Goal: Complete application form

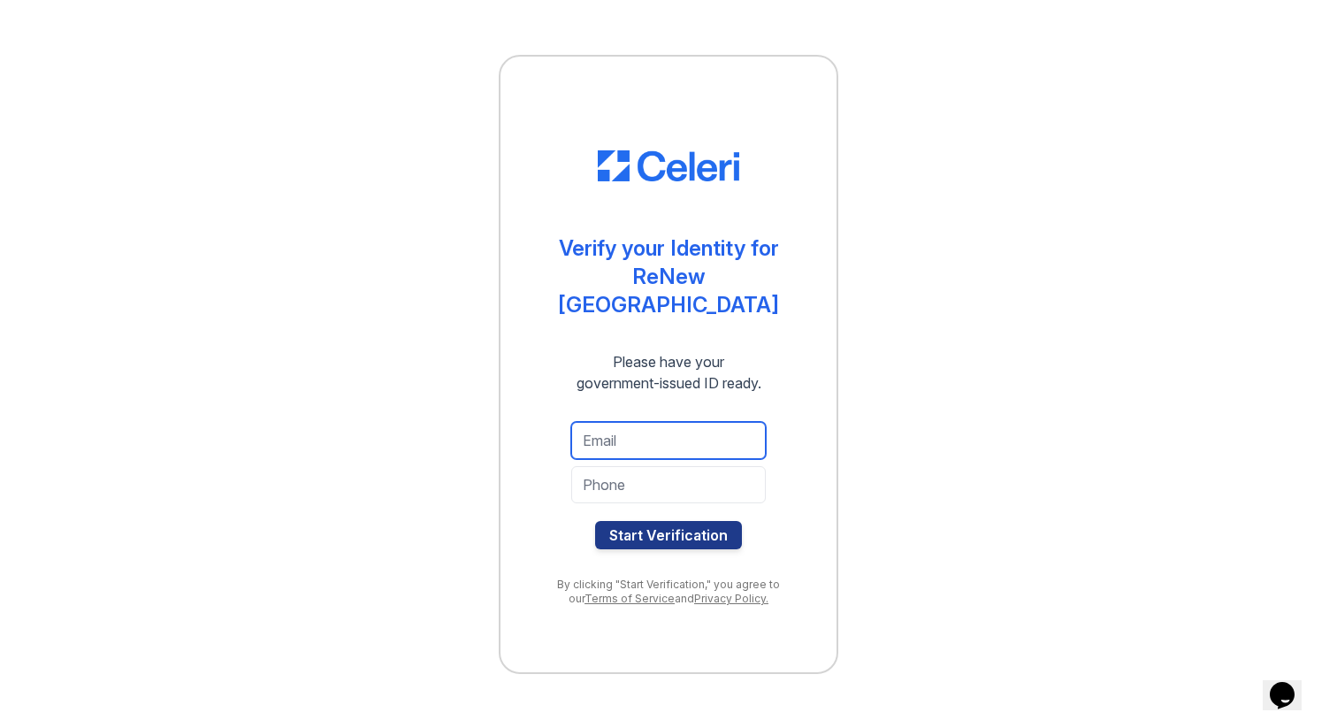
click at [645, 422] on input "email" at bounding box center [668, 440] width 195 height 37
type input "[EMAIL_ADDRESS][PERSON_NAME][DOMAIN_NAME]"
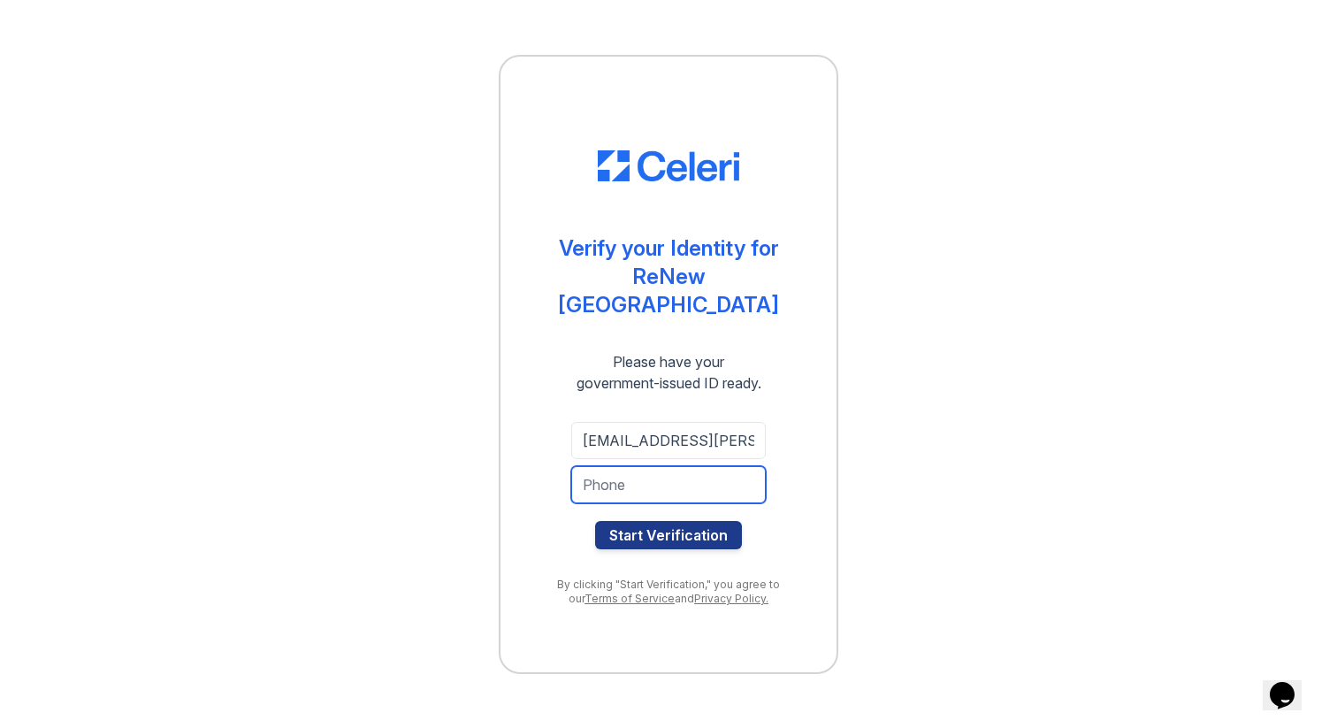
click at [669, 470] on input "tel" at bounding box center [668, 484] width 195 height 37
type input "2248568434"
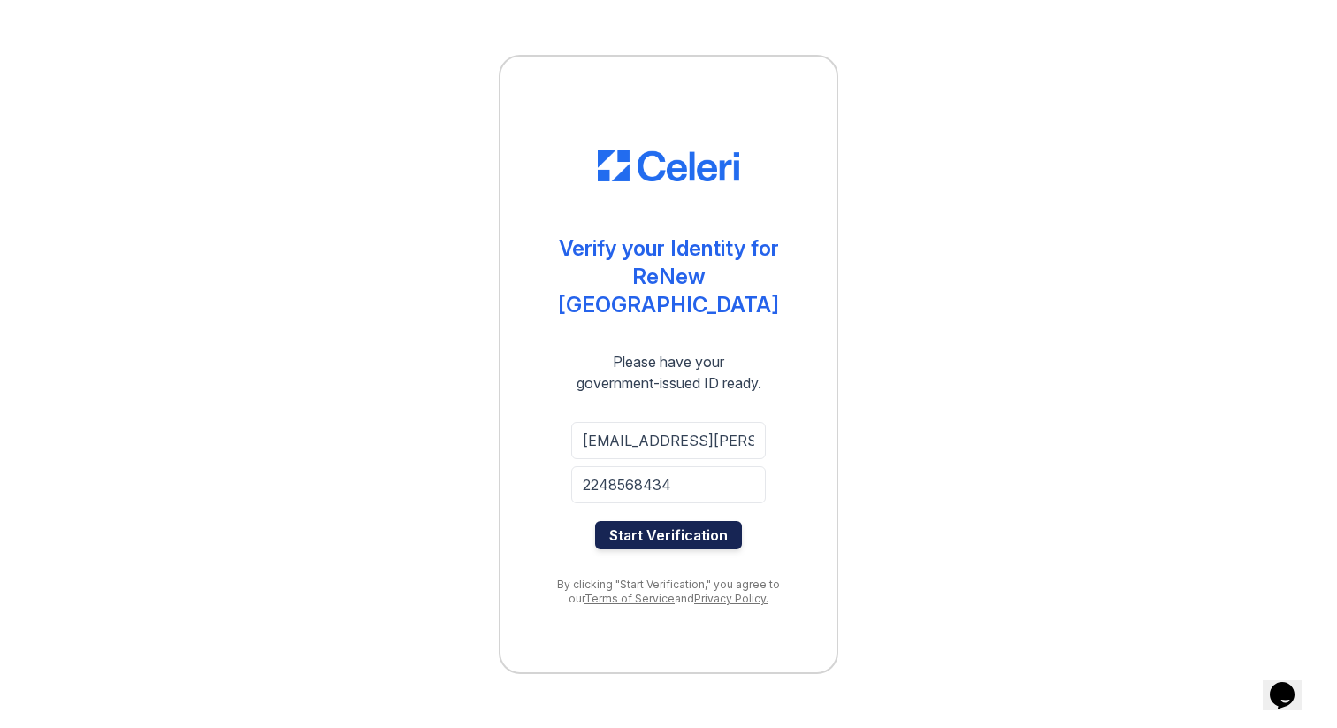
click at [721, 521] on button "Start Verification" at bounding box center [668, 535] width 147 height 28
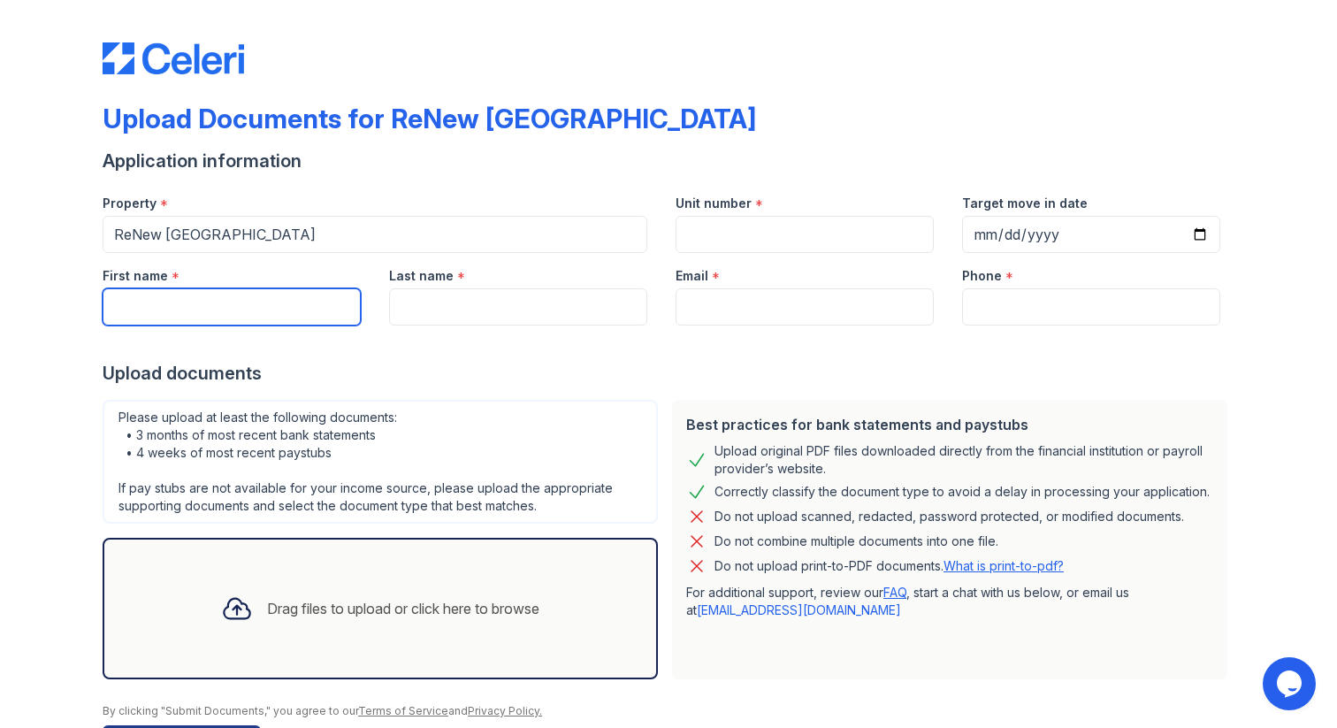
click at [283, 319] on input "First name" at bounding box center [232, 306] width 258 height 37
type input "Lily"
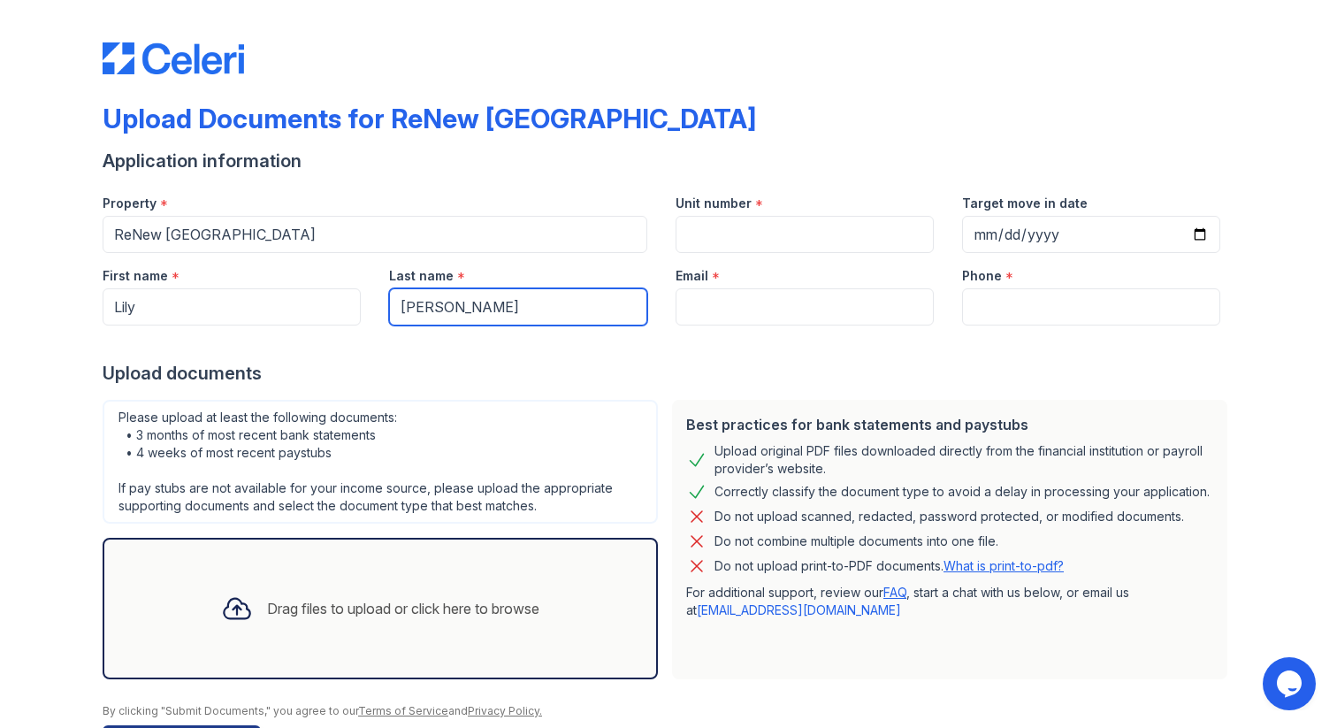
type input "[PERSON_NAME]"
click at [344, 361] on div "Upload documents" at bounding box center [669, 373] width 1132 height 25
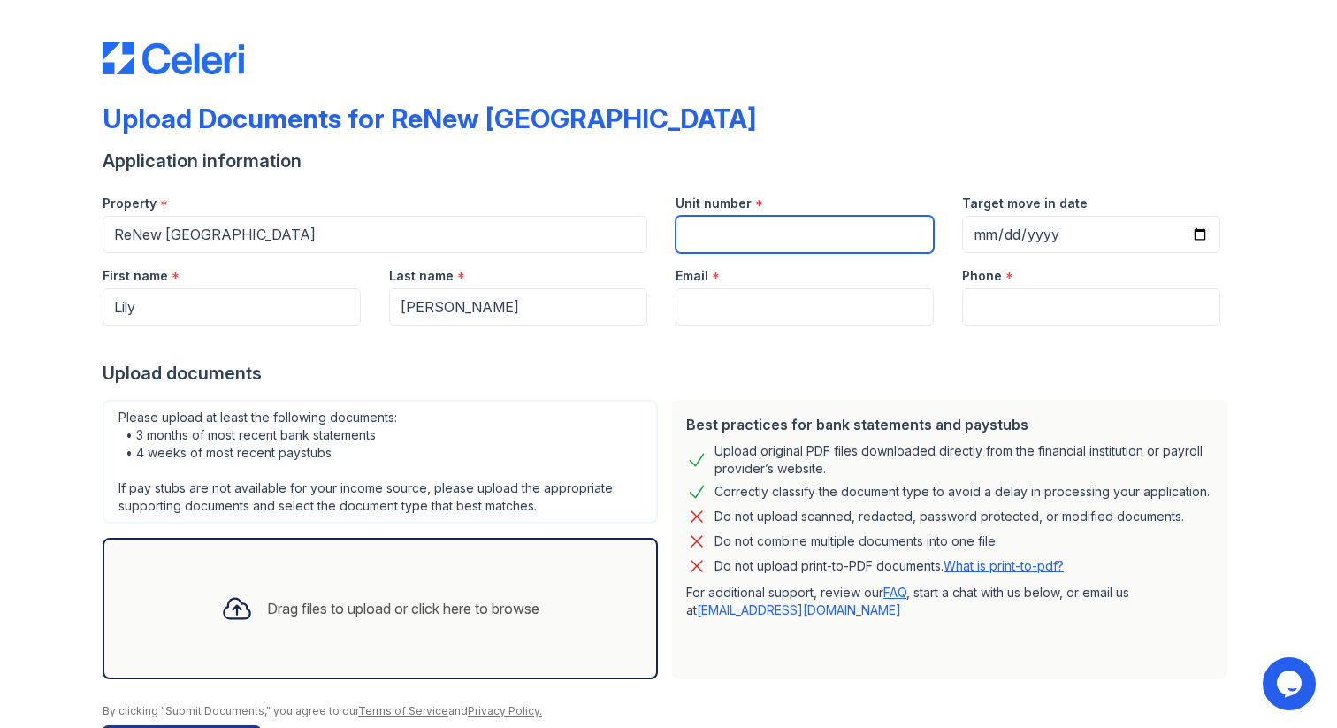
click at [758, 245] on input "Unit number" at bounding box center [805, 234] width 258 height 37
type input "1211"
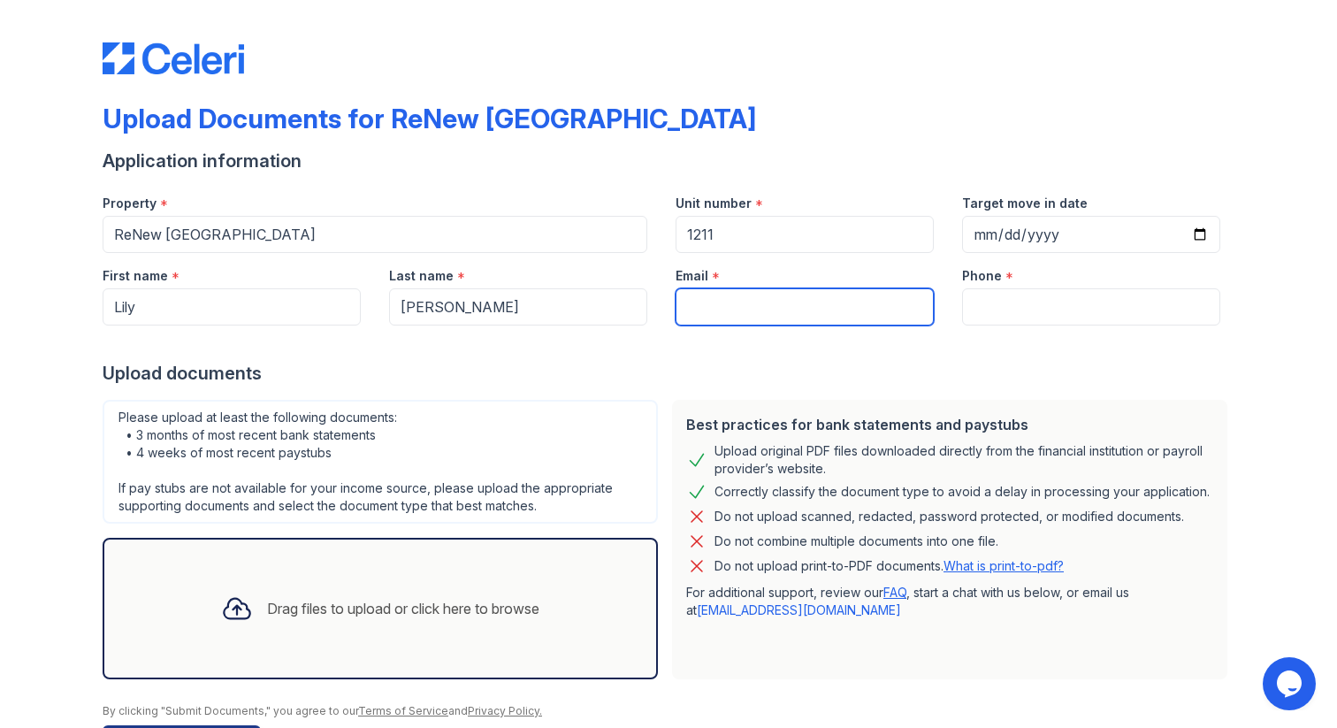
click at [793, 294] on input "Email" at bounding box center [805, 306] width 258 height 37
type input "[EMAIL_ADDRESS][PERSON_NAME][DOMAIN_NAME]"
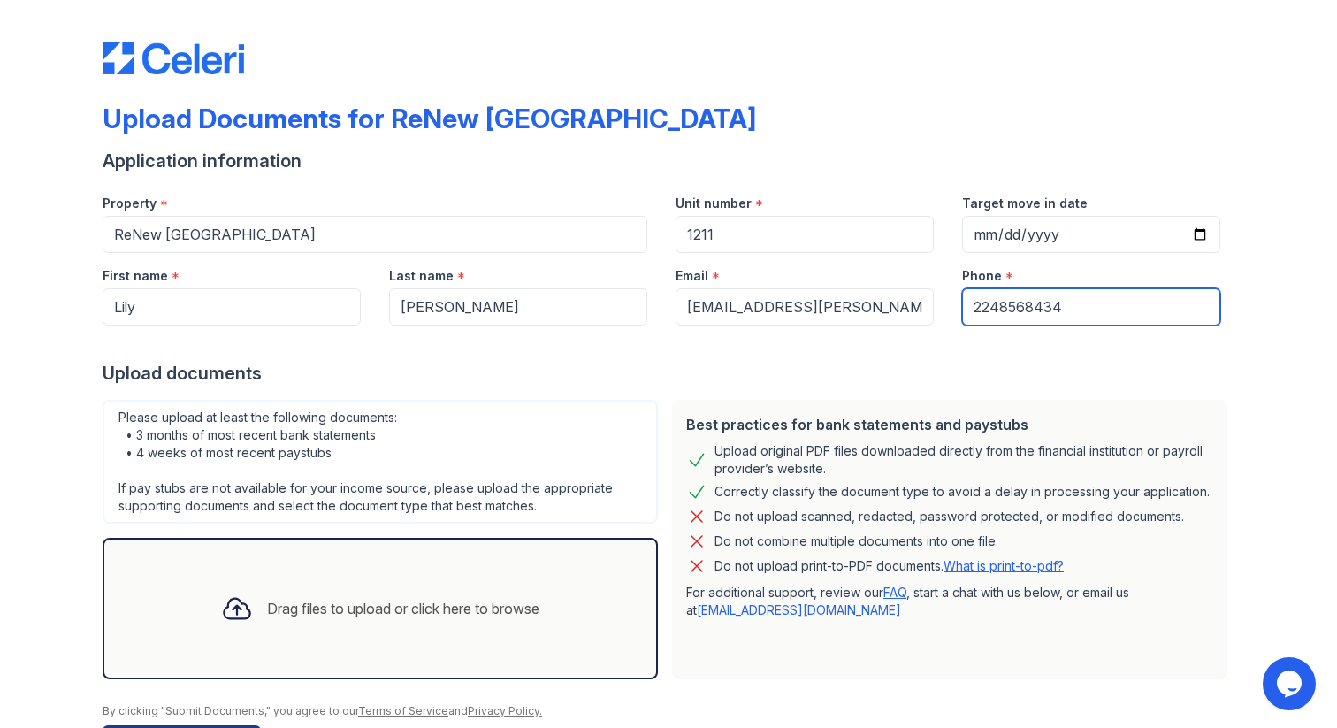
type input "2248568434"
click at [671, 382] on div "Upload documents" at bounding box center [669, 373] width 1132 height 25
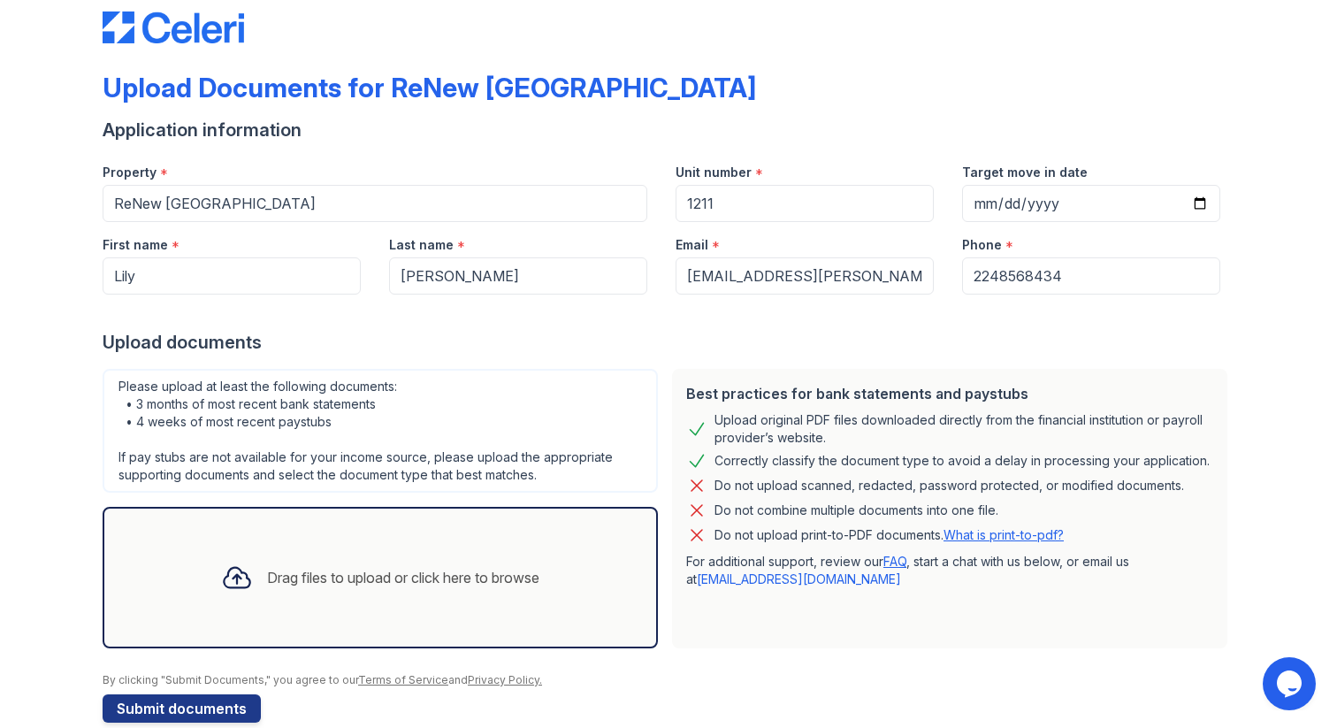
scroll to position [61, 0]
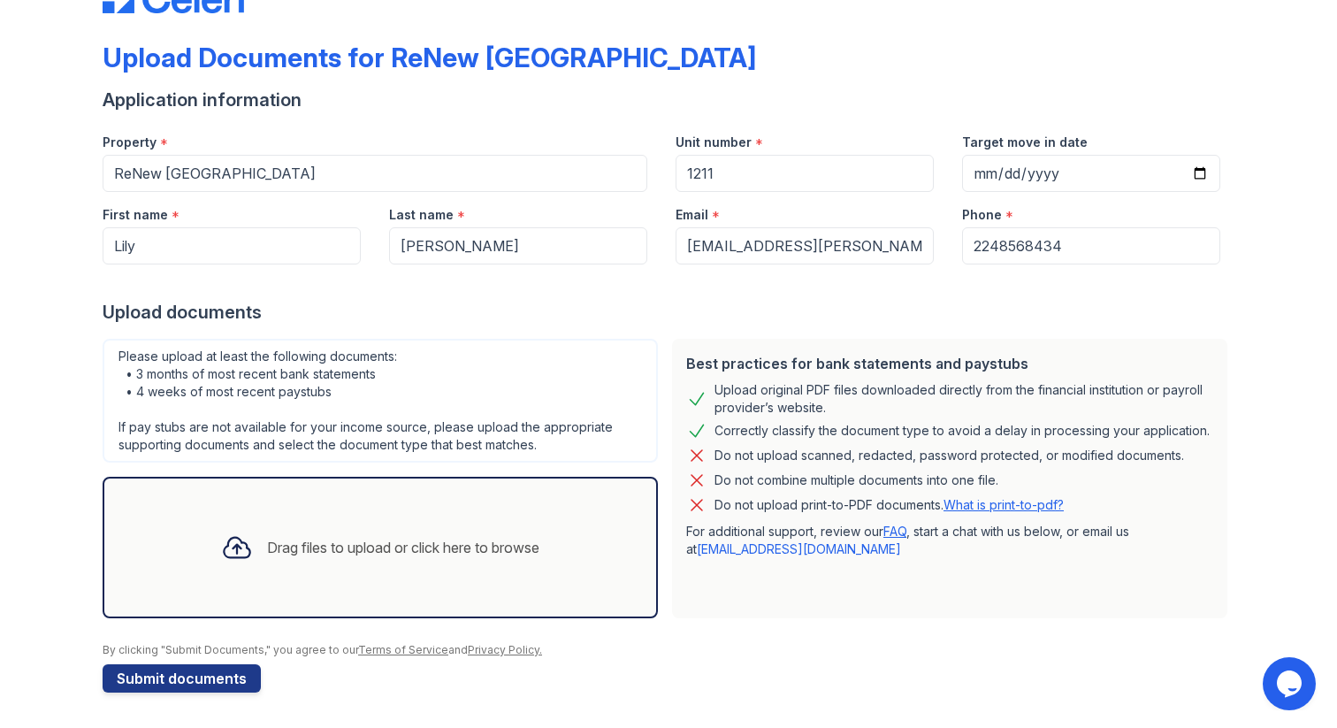
click at [518, 543] on div "Drag files to upload or click here to browse" at bounding box center [403, 547] width 272 height 21
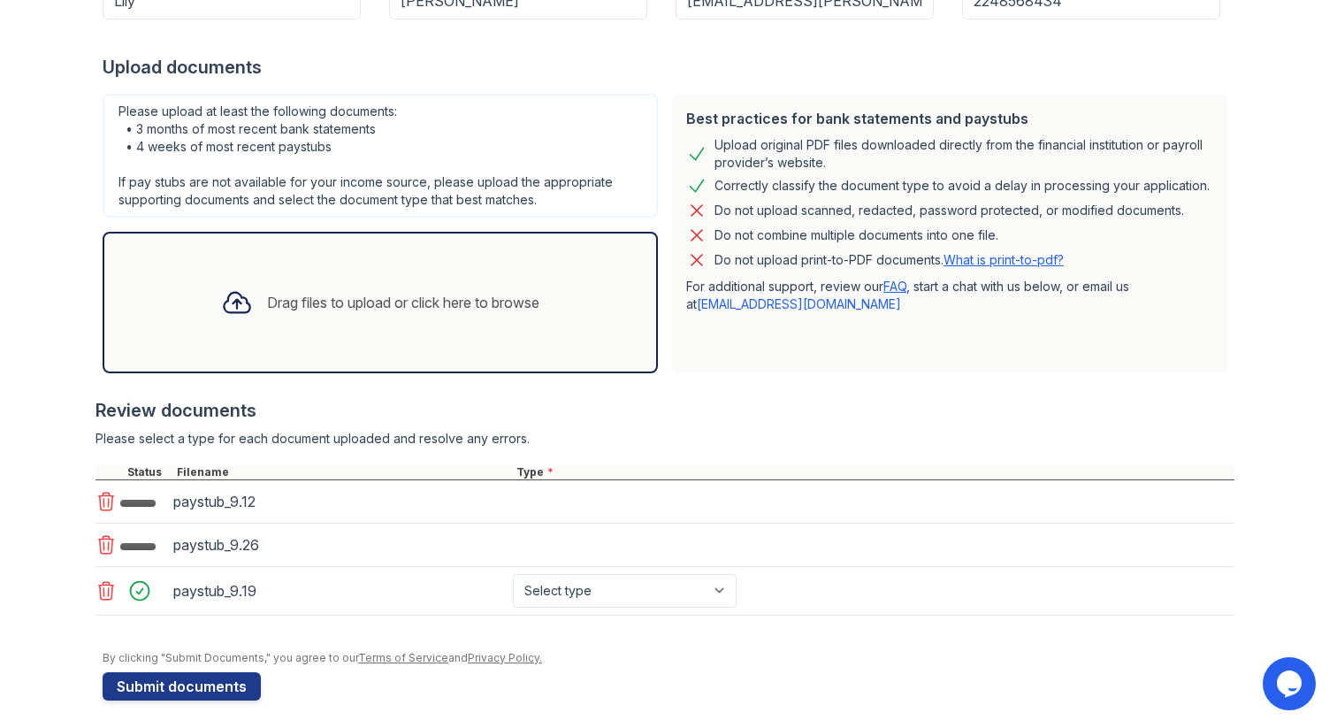
scroll to position [325, 0]
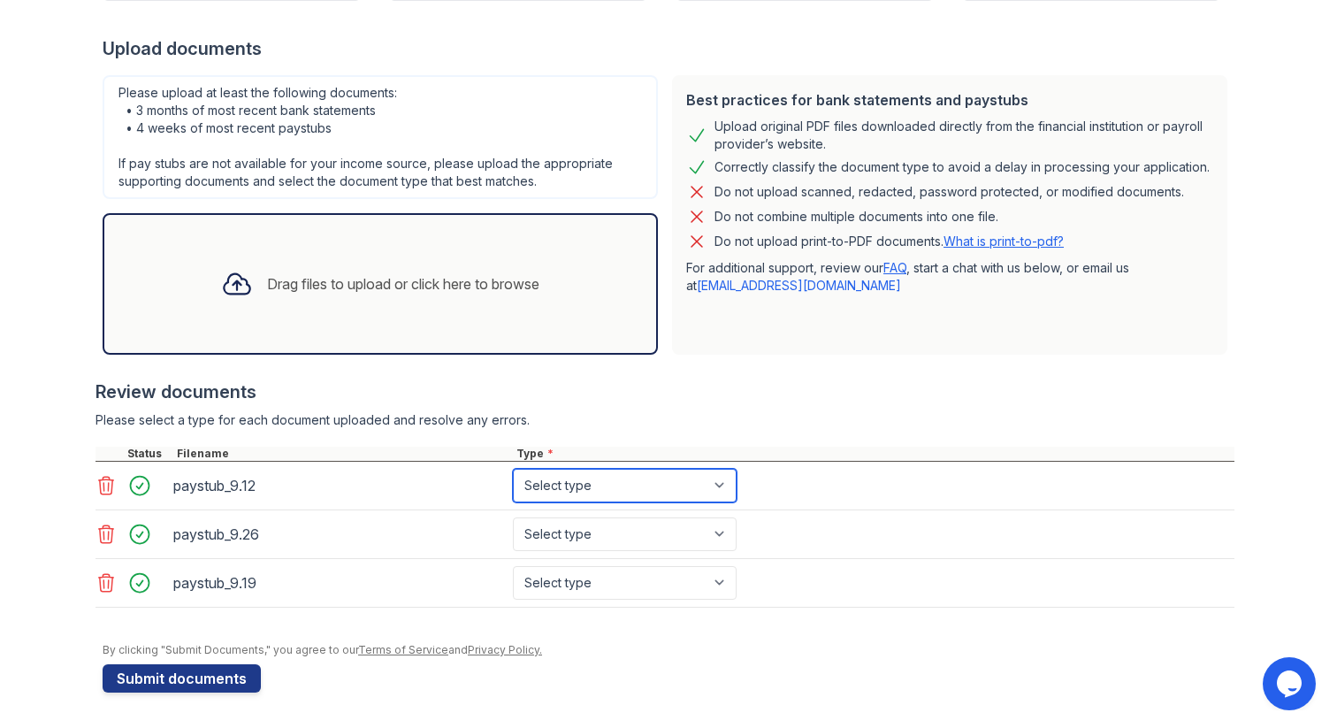
click at [582, 486] on select "Select type Paystub Bank Statement Offer Letter Tax Documents Benefit Award Let…" at bounding box center [625, 486] width 224 height 34
select select "paystub"
click at [513, 469] on select "Select type Paystub Bank Statement Offer Letter Tax Documents Benefit Award Let…" at bounding box center [625, 486] width 224 height 34
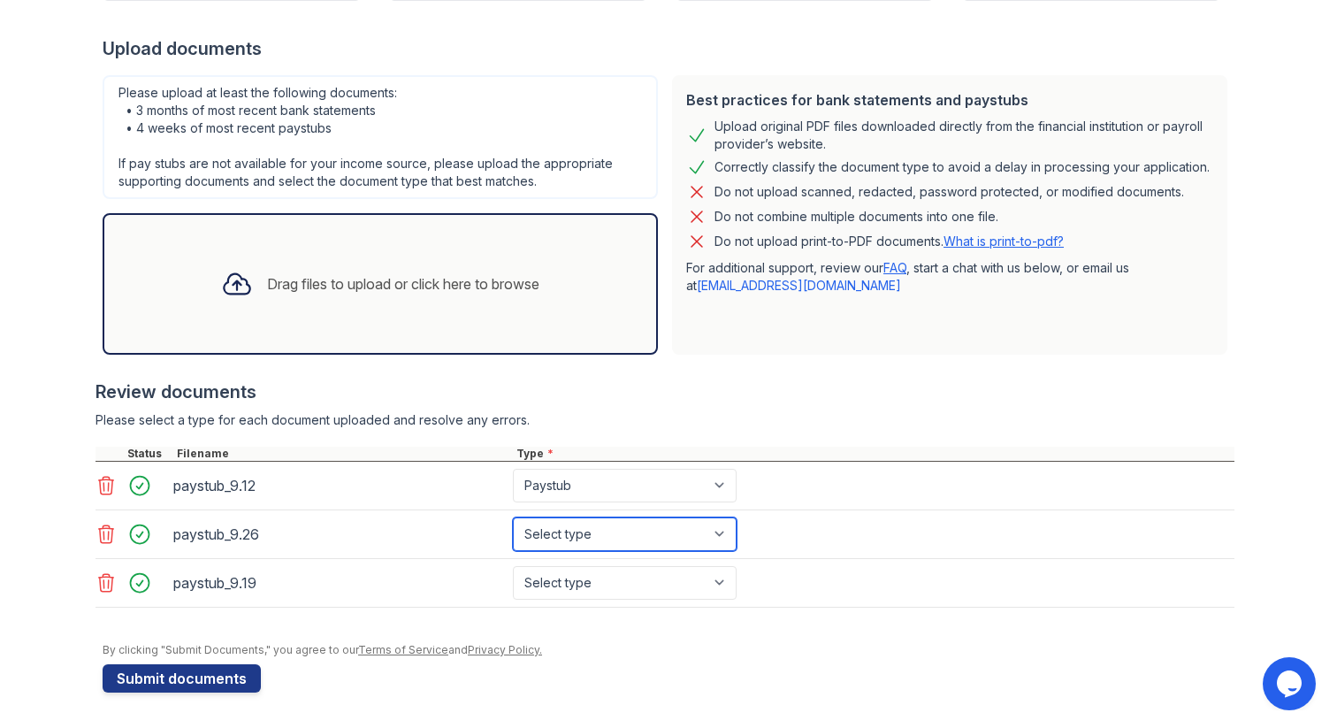
click at [638, 518] on select "Select type Paystub Bank Statement Offer Letter Tax Documents Benefit Award Let…" at bounding box center [625, 534] width 224 height 34
select select "paystub"
click at [513, 517] on select "Select type Paystub Bank Statement Offer Letter Tax Documents Benefit Award Let…" at bounding box center [625, 534] width 224 height 34
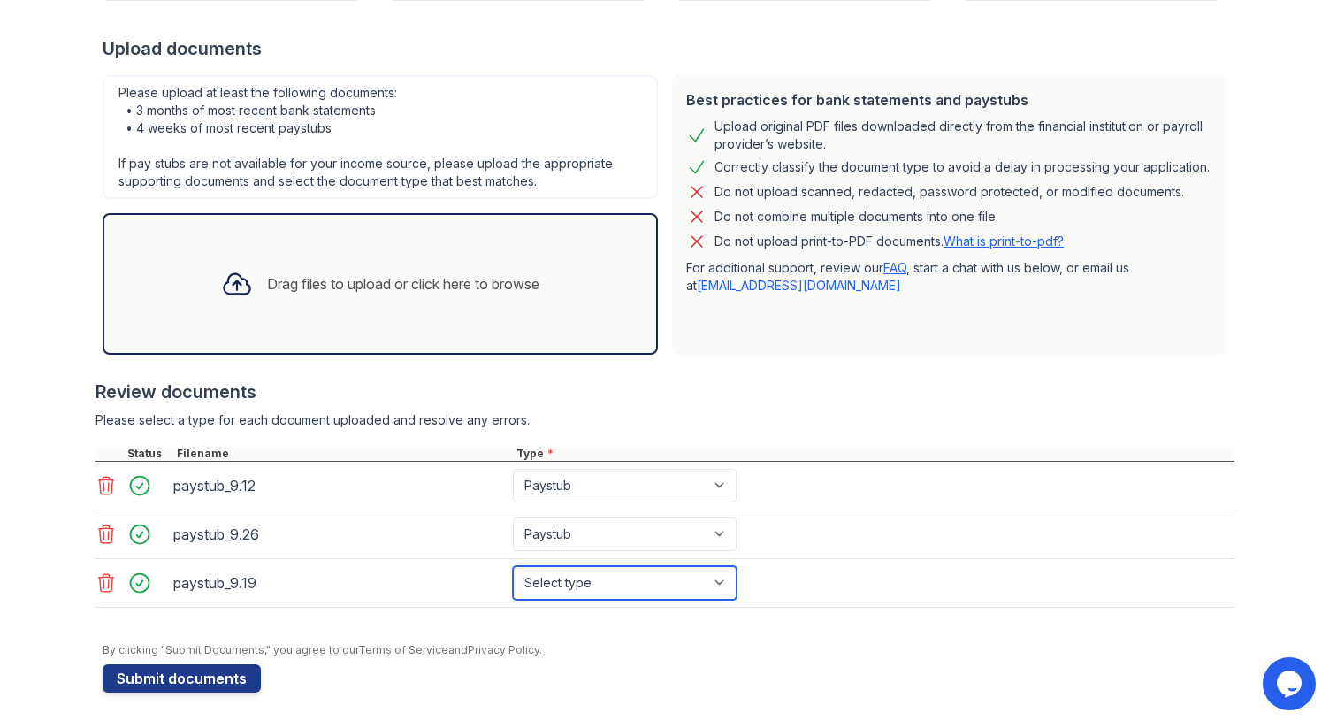
click at [635, 567] on select "Select type Paystub Bank Statement Offer Letter Tax Documents Benefit Award Let…" at bounding box center [625, 583] width 224 height 34
select select "paystub"
click at [513, 566] on select "Select type Paystub Bank Statement Offer Letter Tax Documents Benefit Award Let…" at bounding box center [625, 583] width 224 height 34
click at [832, 613] on div at bounding box center [665, 616] width 1139 height 18
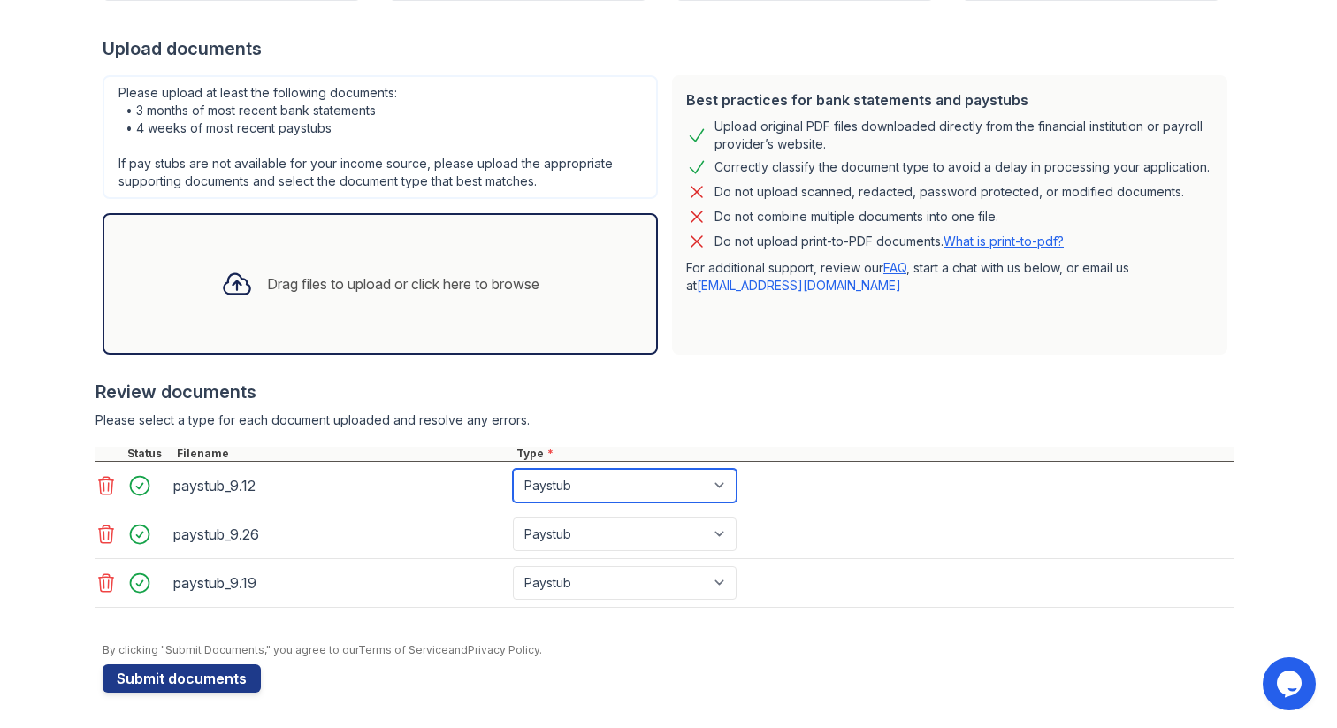
click at [587, 483] on select "Select type Paystub Bank Statement Offer Letter Tax Documents Benefit Award Let…" at bounding box center [625, 486] width 224 height 34
click at [651, 140] on div "Please upload at least the following documents: • 3 months of most recent bank …" at bounding box center [380, 137] width 555 height 124
click at [1028, 241] on link "What is print-to-pdf?" at bounding box center [1004, 240] width 120 height 15
click at [674, 317] on div "Best practices for bank statements and paystubs Upload original PDF files downl…" at bounding box center [949, 214] width 555 height 279
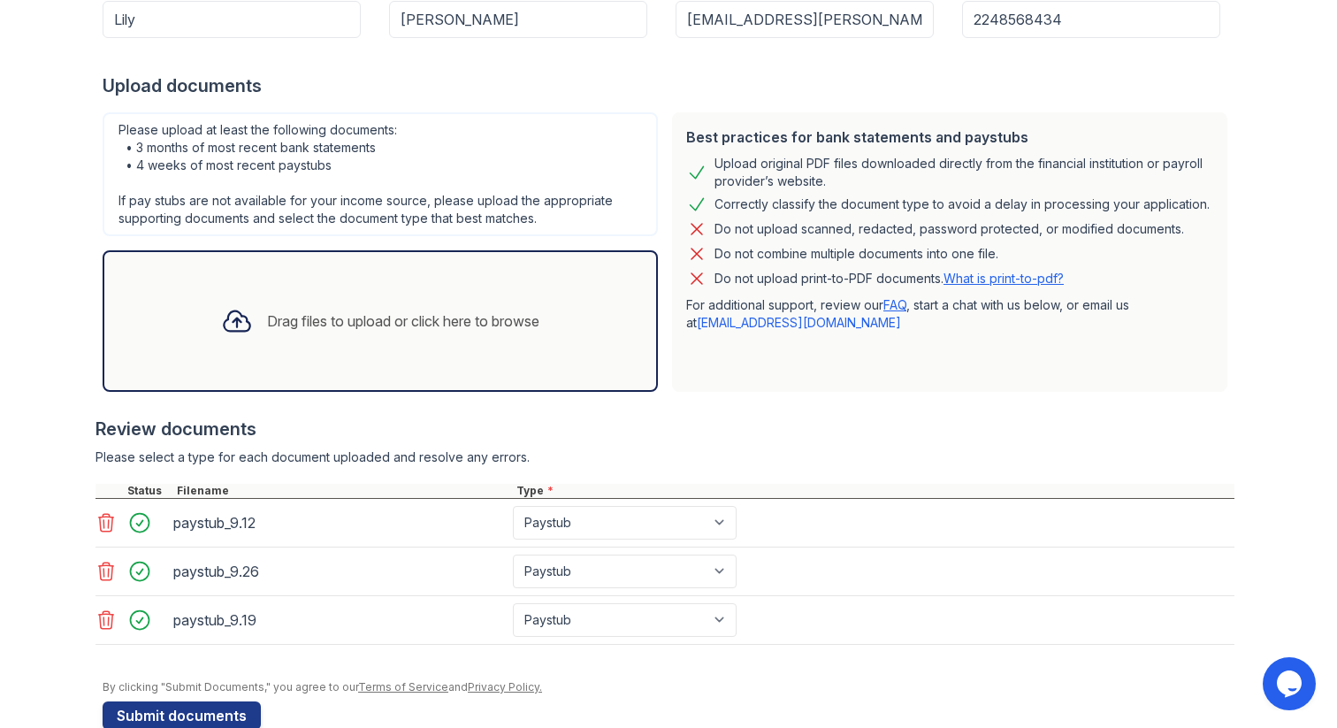
scroll to position [287, 0]
click at [646, 508] on select "Select type Paystub Bank Statement Offer Letter Tax Documents Benefit Award Let…" at bounding box center [625, 524] width 224 height 34
click at [656, 428] on div "Review documents" at bounding box center [665, 429] width 1139 height 25
click at [467, 320] on div "Drag files to upload or click here to browse" at bounding box center [403, 321] width 272 height 21
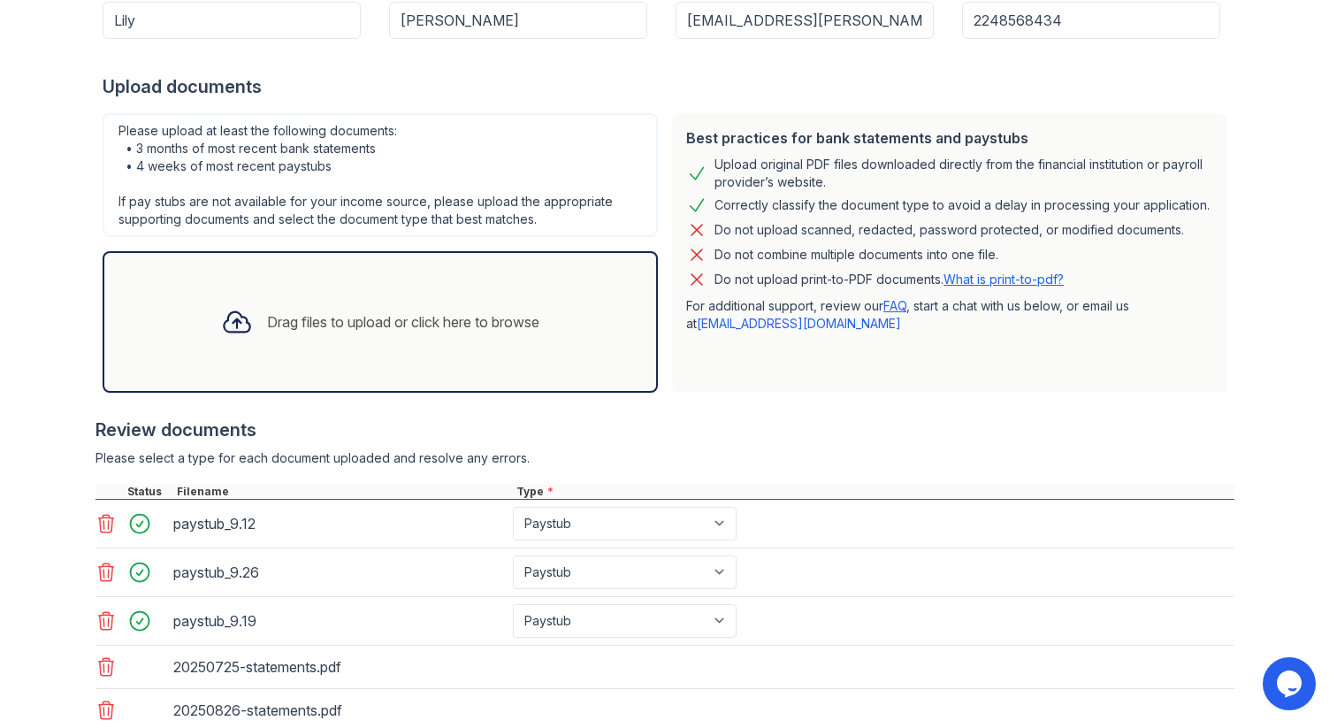
scroll to position [455, 0]
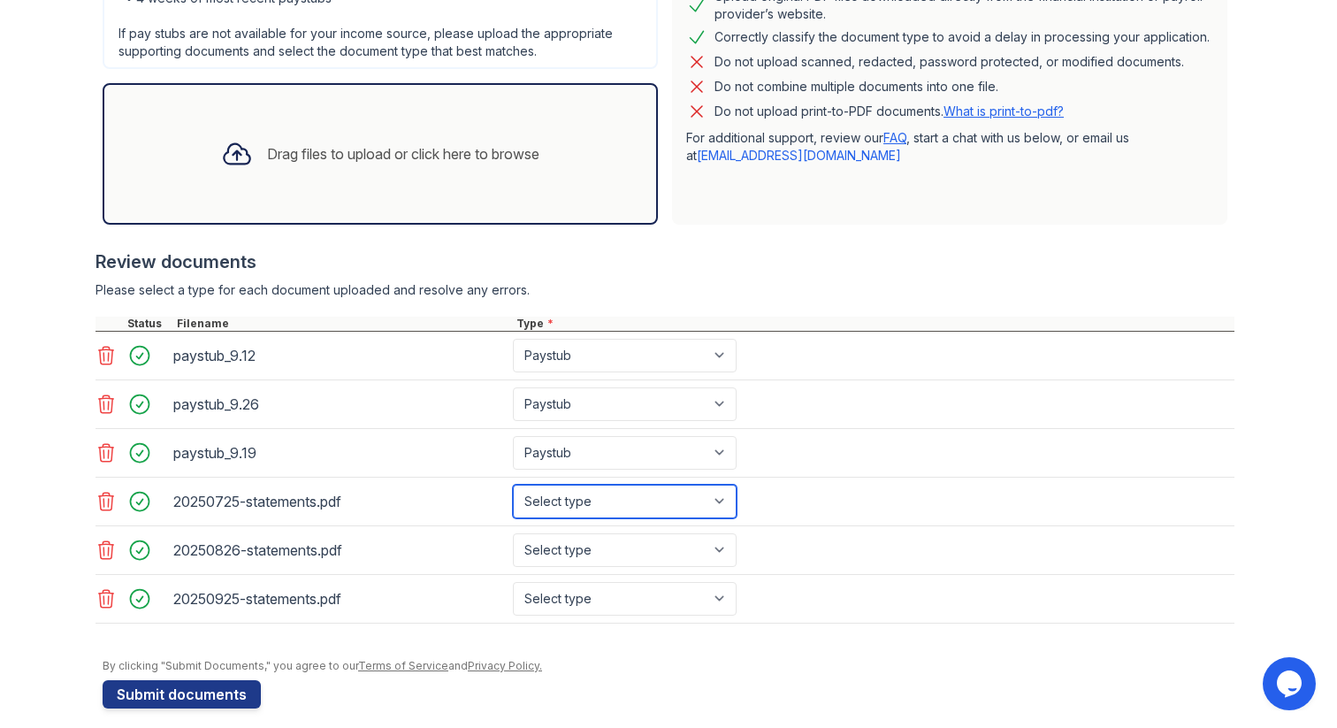
click at [661, 499] on select "Select type Paystub Bank Statement Offer Letter Tax Documents Benefit Award Let…" at bounding box center [625, 502] width 224 height 34
select select "bank_statement"
click at [513, 485] on select "Select type Paystub Bank Statement Offer Letter Tax Documents Benefit Award Let…" at bounding box center [625, 502] width 224 height 34
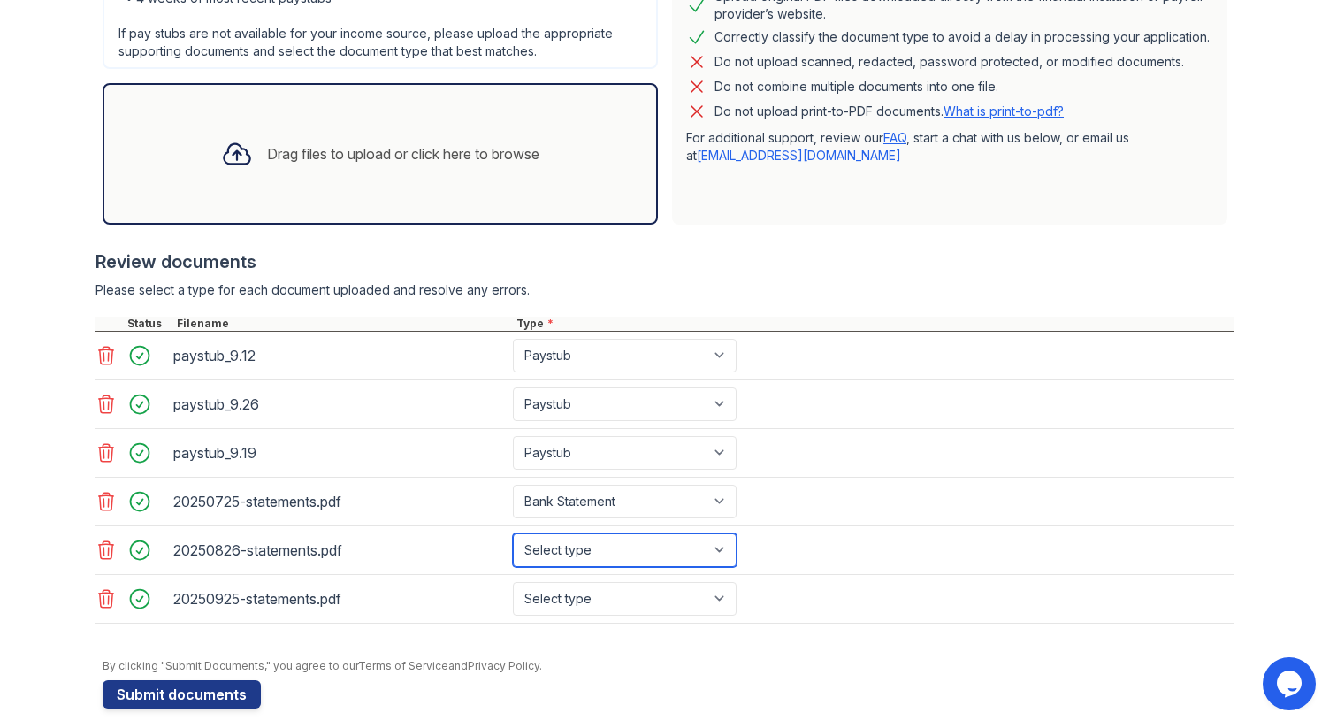
click at [657, 541] on select "Select type Paystub Bank Statement Offer Letter Tax Documents Benefit Award Let…" at bounding box center [625, 550] width 224 height 34
select select "bank_statement"
click at [513, 533] on select "Select type Paystub Bank Statement Offer Letter Tax Documents Benefit Award Let…" at bounding box center [625, 550] width 224 height 34
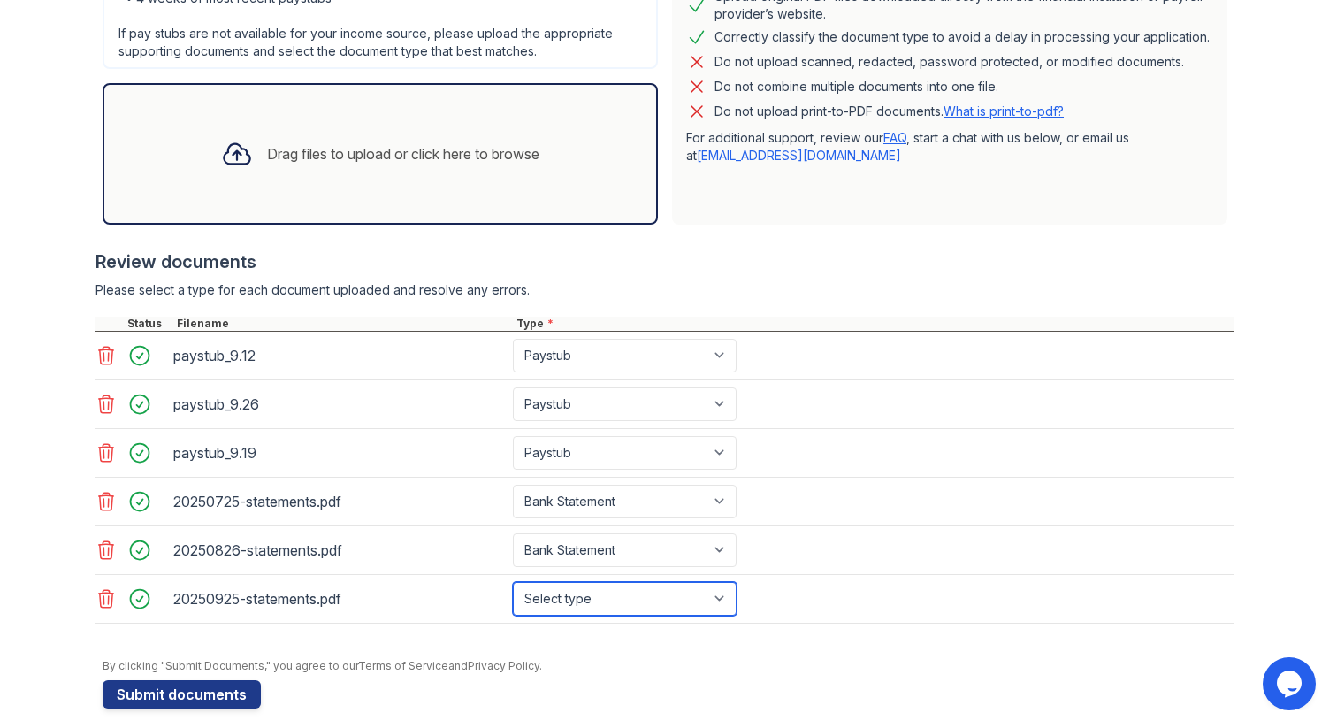
click at [659, 593] on select "Select type Paystub Bank Statement Offer Letter Tax Documents Benefit Award Let…" at bounding box center [625, 599] width 224 height 34
select select "bank_statement"
click at [513, 582] on select "Select type Paystub Bank Statement Offer Letter Tax Documents Benefit Award Let…" at bounding box center [625, 599] width 224 height 34
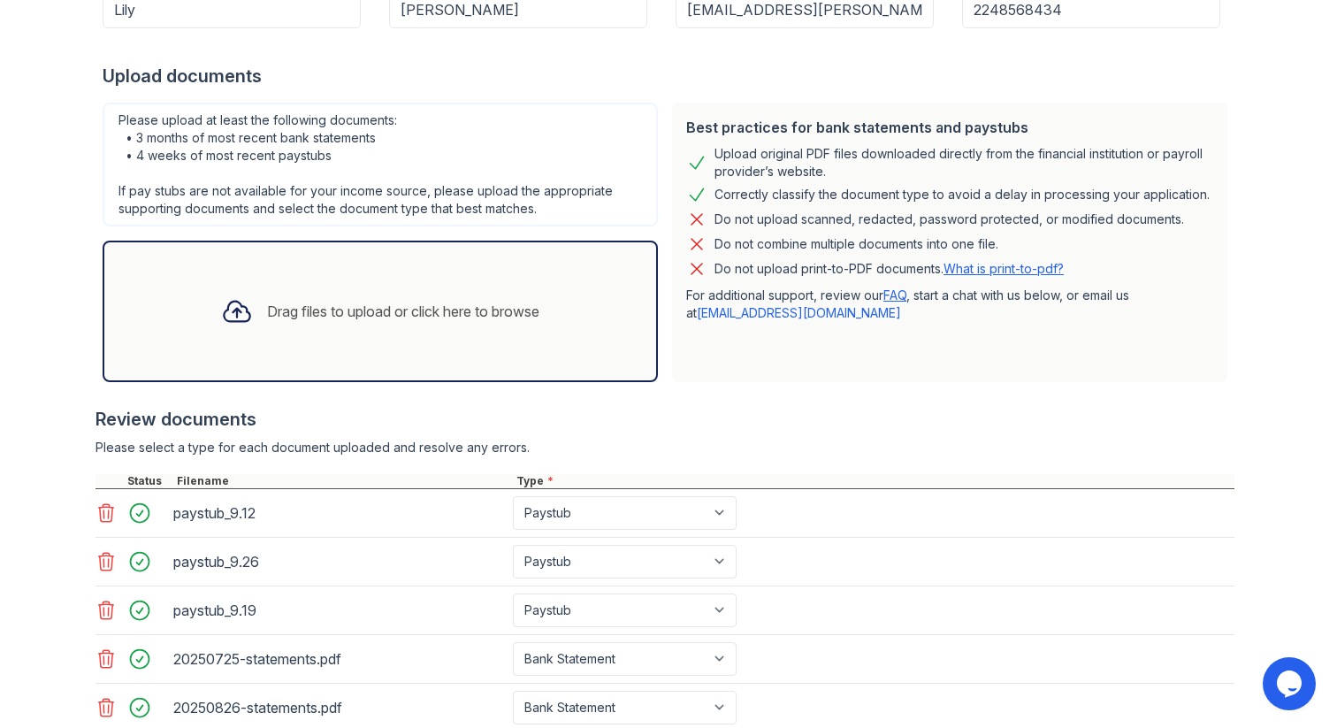
scroll to position [295, 0]
click at [663, 218] on div "Please upload at least the following documents: • 3 months of most recent bank …" at bounding box center [380, 244] width 569 height 294
click at [541, 525] on select "Select type Paystub Bank Statement Offer Letter Tax Documents Benefit Award Let…" at bounding box center [625, 515] width 224 height 34
click at [669, 363] on div "Best practices for bank statements and paystubs Upload original PDF files downl…" at bounding box center [949, 244] width 569 height 294
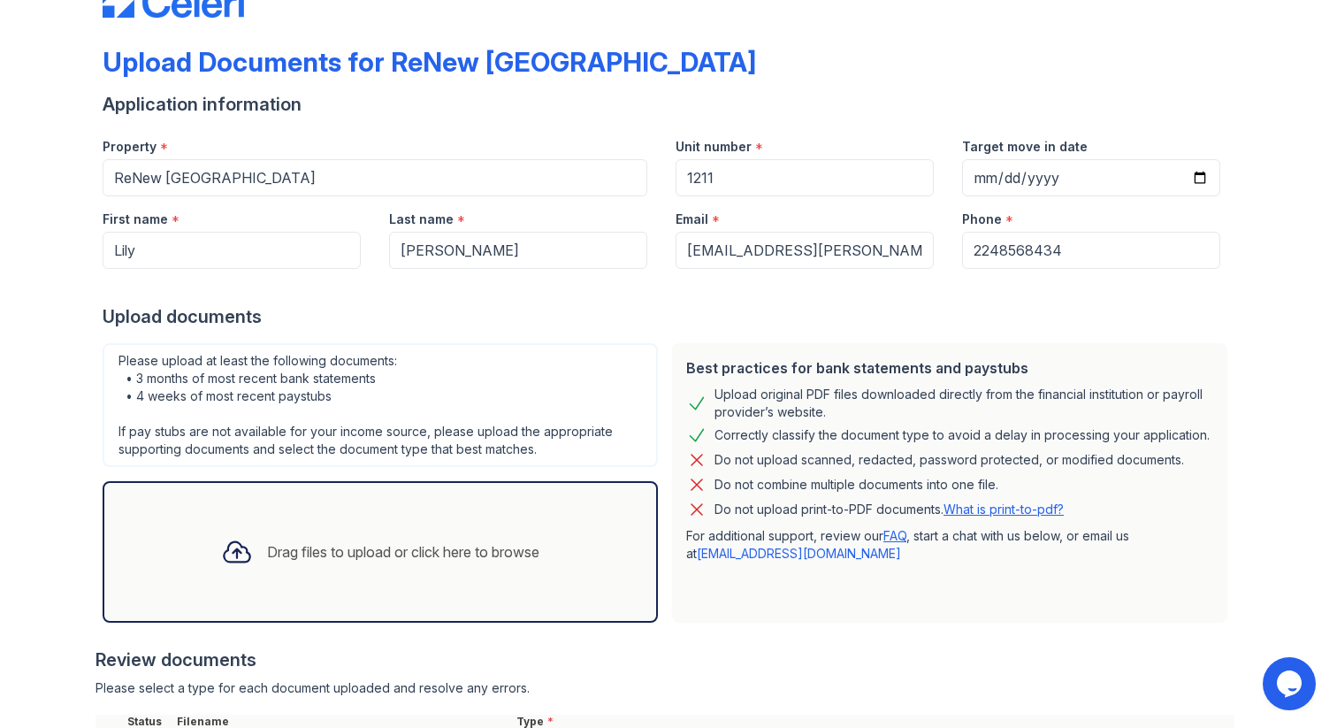
scroll to position [21, 0]
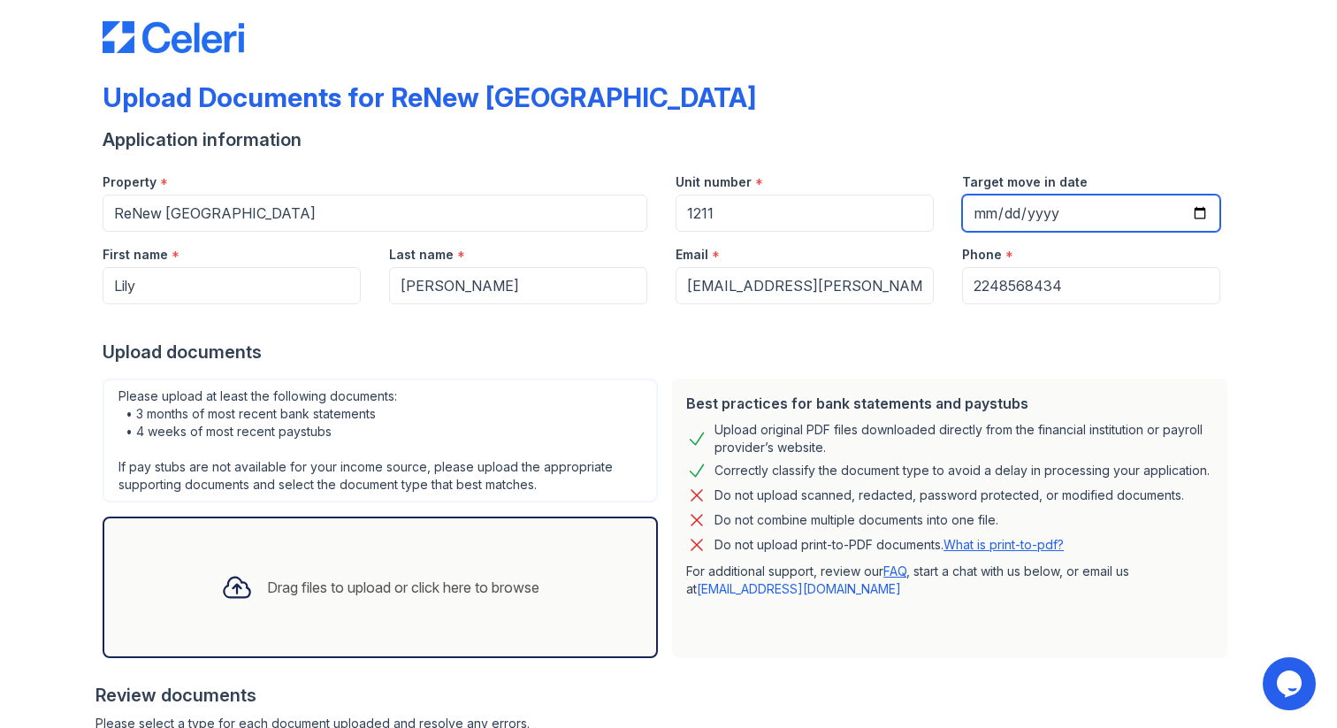
click at [1193, 215] on input "Target move in date" at bounding box center [1091, 213] width 258 height 37
type input "[DATE]"
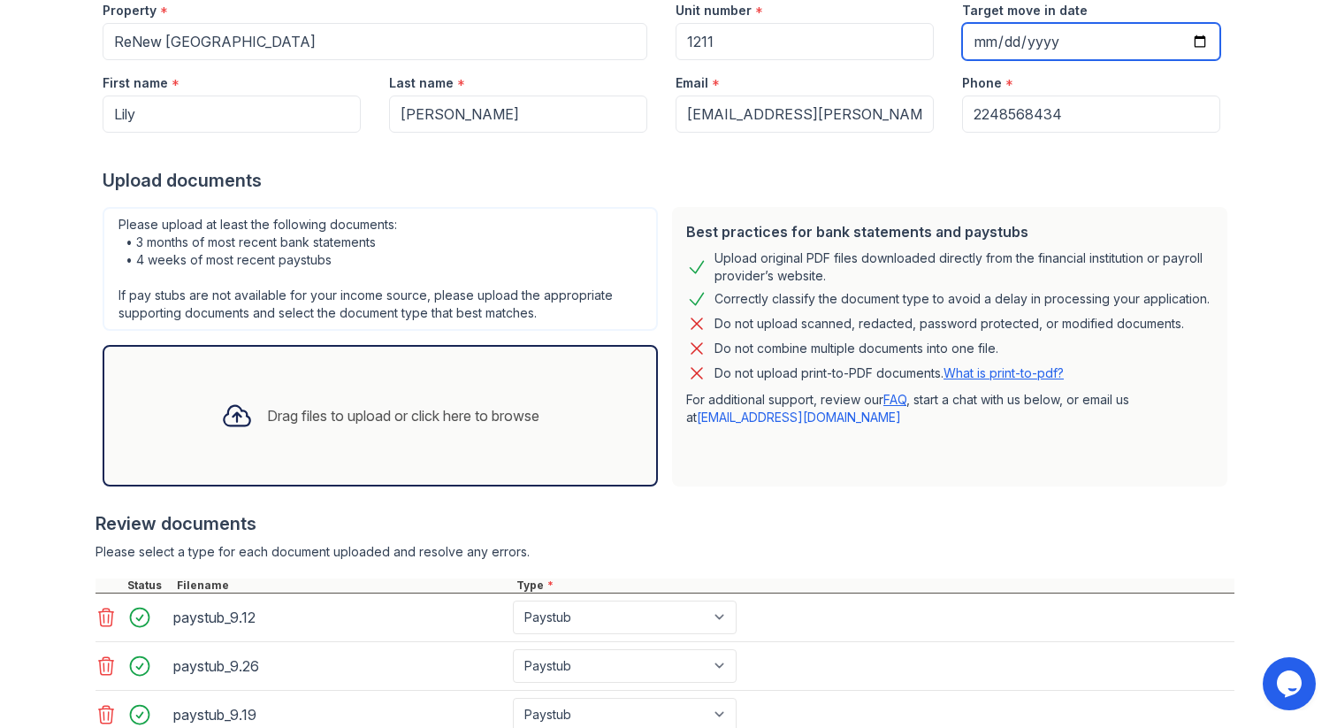
scroll to position [0, 0]
